Goal: Task Accomplishment & Management: Manage account settings

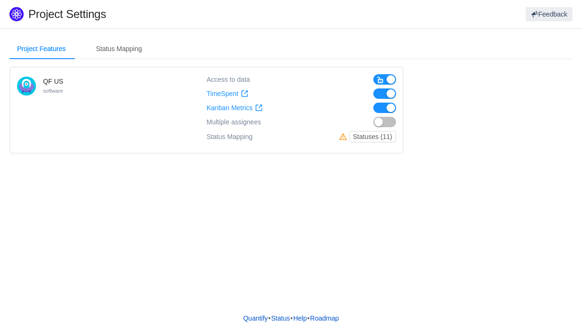
click at [384, 123] on button "button" at bounding box center [384, 122] width 23 height 10
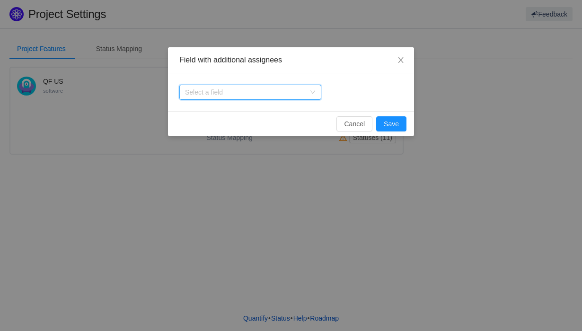
click at [310, 85] on div "Select a field" at bounding box center [250, 92] width 142 height 15
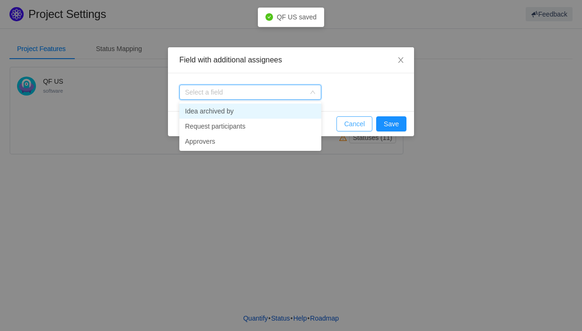
click at [353, 126] on button "Cancel" at bounding box center [355, 123] width 36 height 15
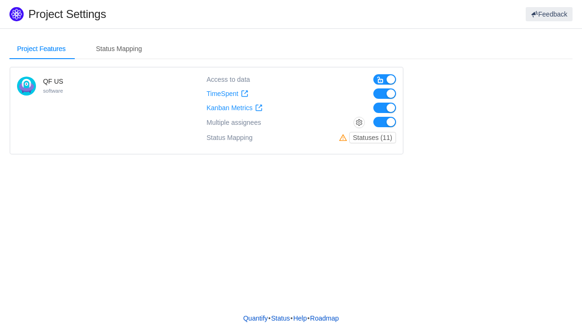
click at [380, 123] on button "button" at bounding box center [384, 122] width 23 height 10
click at [310, 183] on div "Project Features Status Mapping QF US software Access to data TimeSpent TimeSpe…" at bounding box center [291, 166] width 582 height 277
click at [100, 49] on div "Status Mapping" at bounding box center [119, 48] width 61 height 21
